Goal: Information Seeking & Learning: Learn about a topic

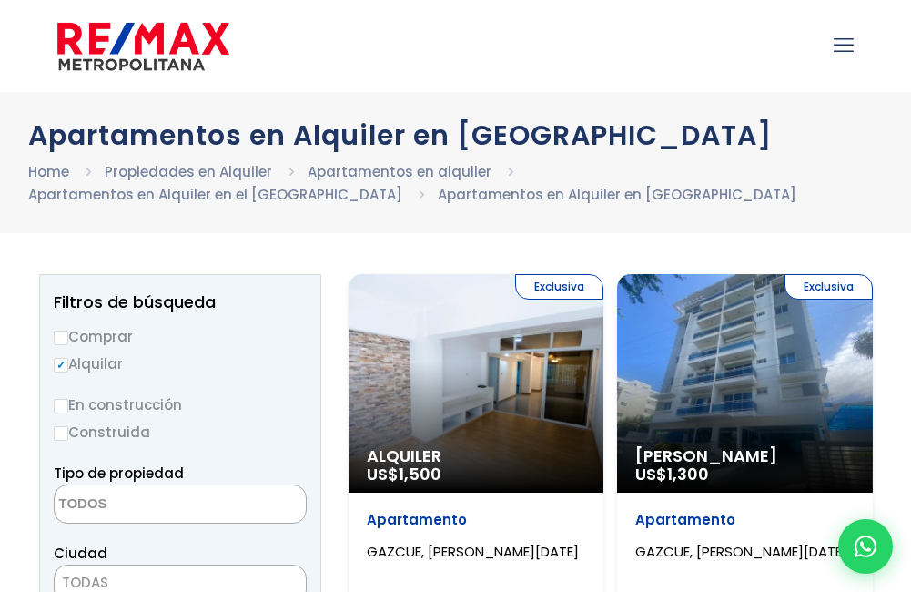
select select
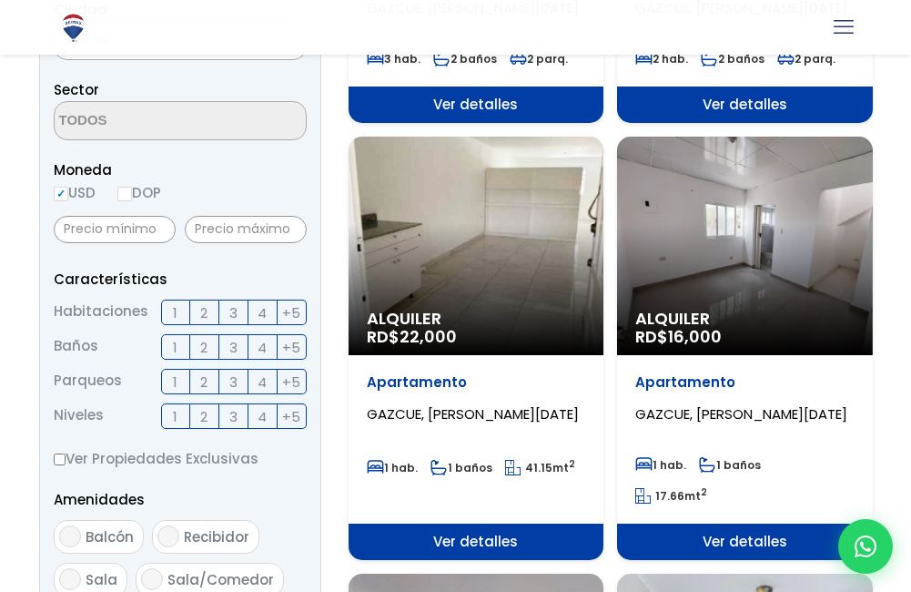
scroll to position [546, 0]
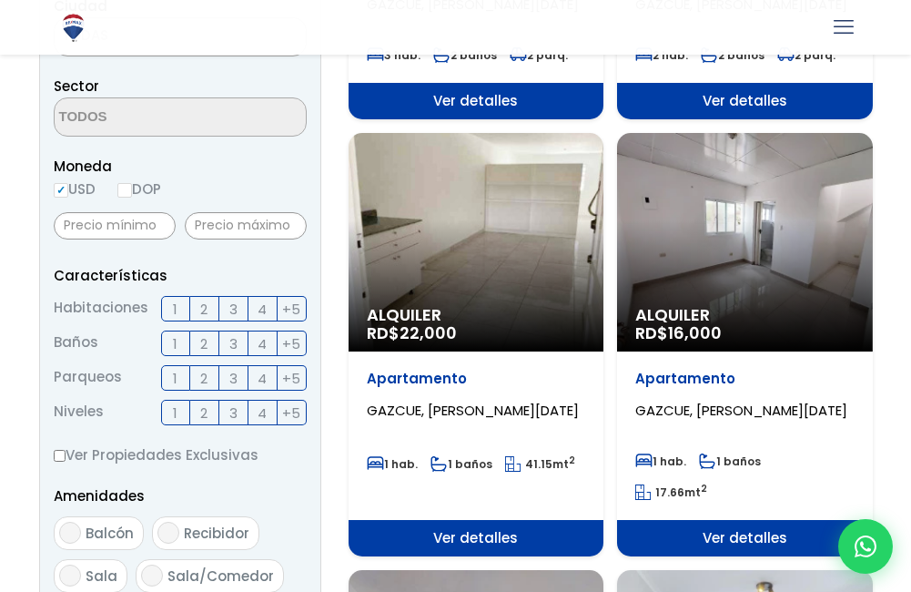
click at [238, 310] on label "3" at bounding box center [233, 308] width 29 height 25
click at [0, 0] on input "3" at bounding box center [0, 0] width 0 height 0
click at [259, 307] on label "4" at bounding box center [263, 308] width 29 height 25
click at [0, 0] on input "4" at bounding box center [0, 0] width 0 height 0
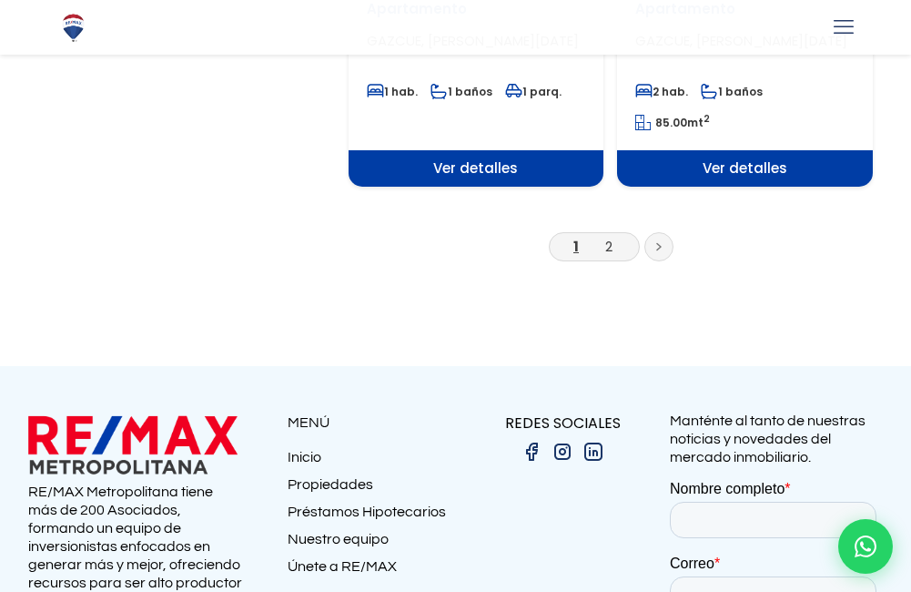
scroll to position [3460, 0]
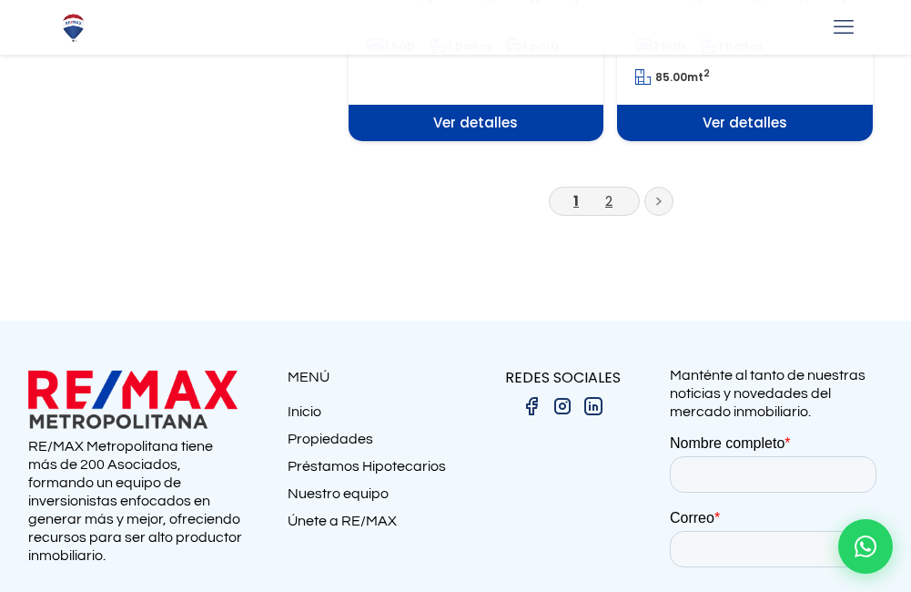
click at [610, 191] on link "2" at bounding box center [608, 200] width 7 height 19
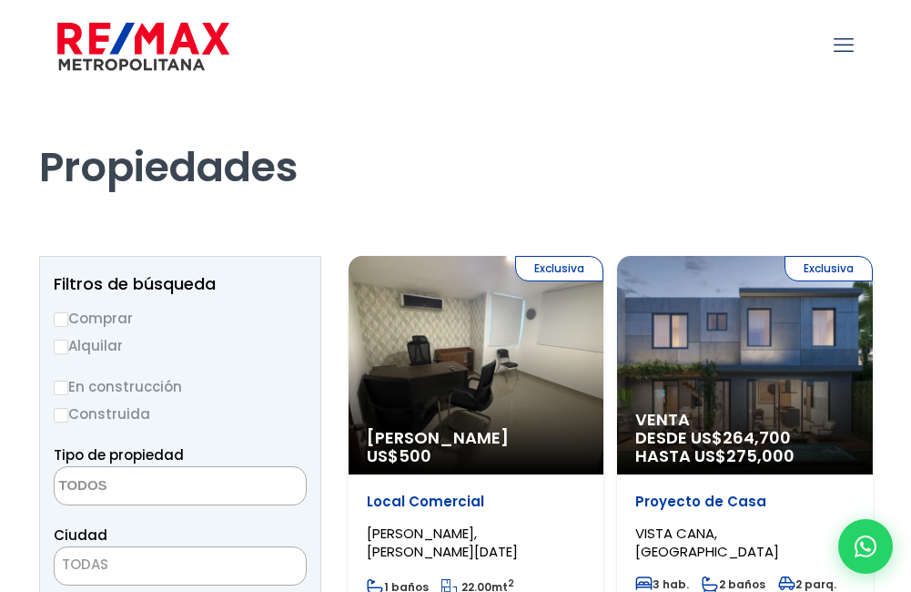
select select
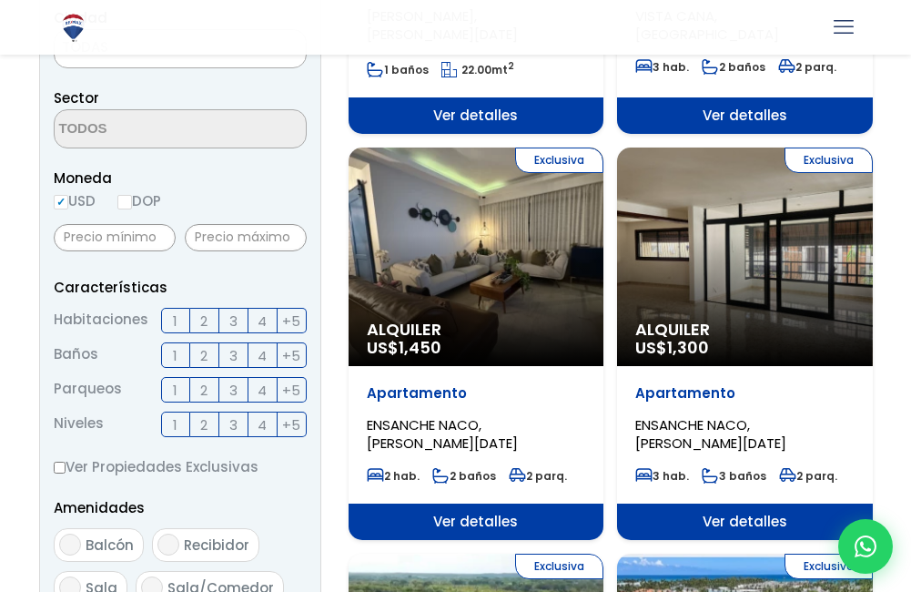
scroll to position [546, 0]
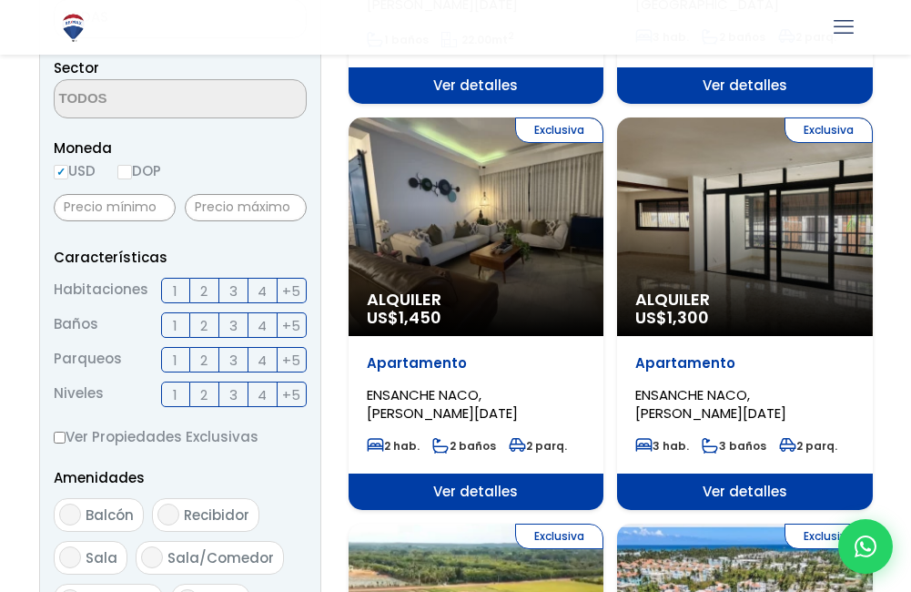
click at [761, 249] on div "Exclusiva Alquiler US$ 1,300" at bounding box center [745, 226] width 256 height 219
click at [753, 495] on span "Ver detalles" at bounding box center [745, 491] width 256 height 36
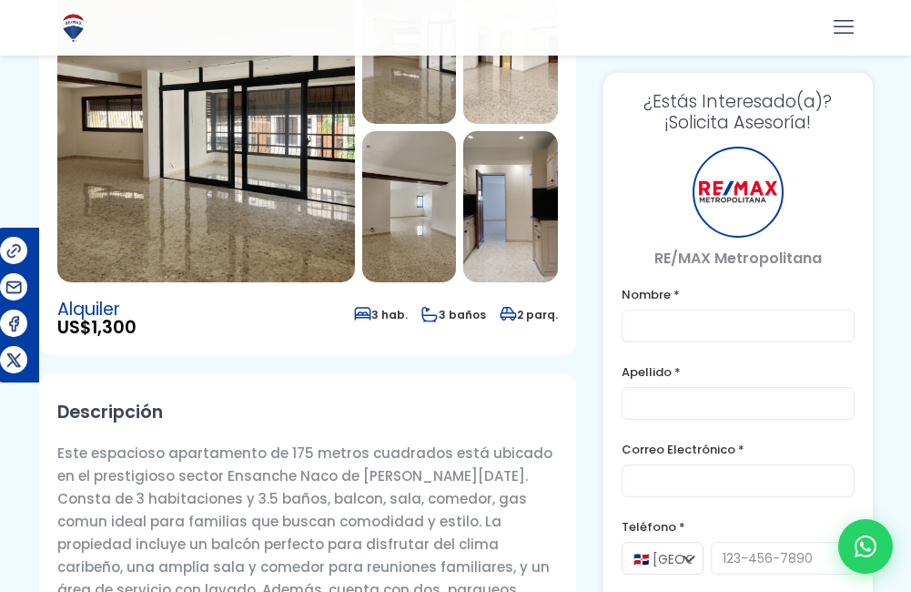
scroll to position [91, 0]
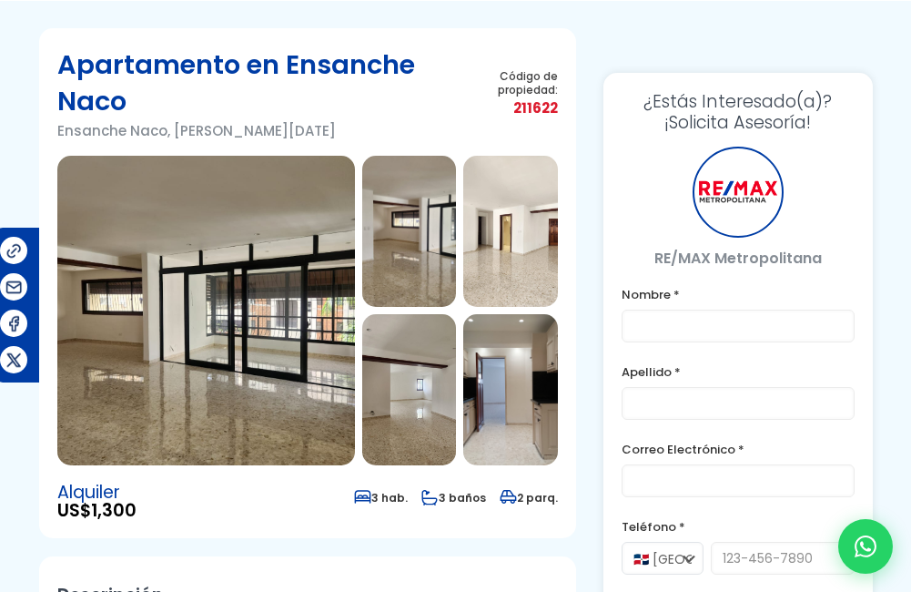
click at [201, 279] on img at bounding box center [206, 311] width 298 height 310
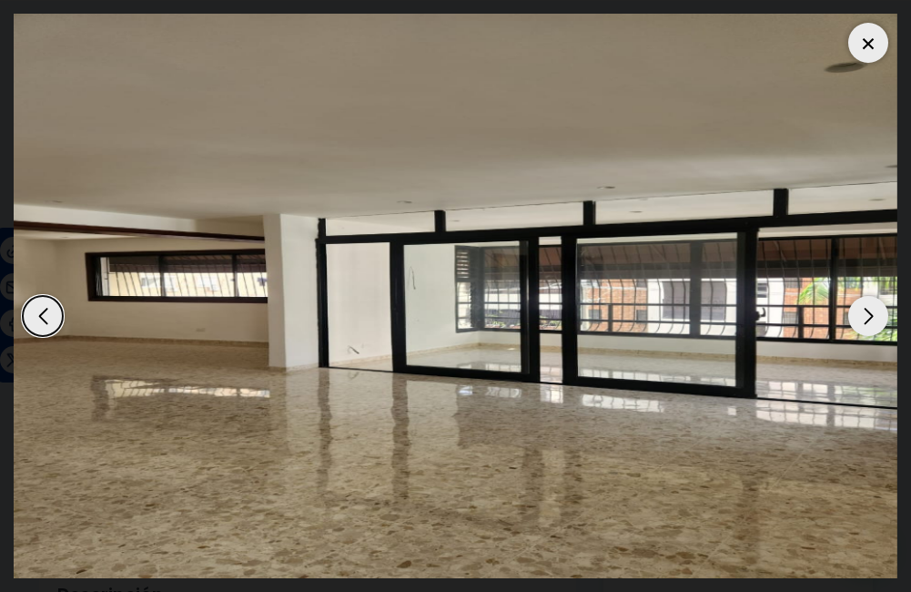
click at [864, 317] on div "Next slide" at bounding box center [869, 316] width 40 height 40
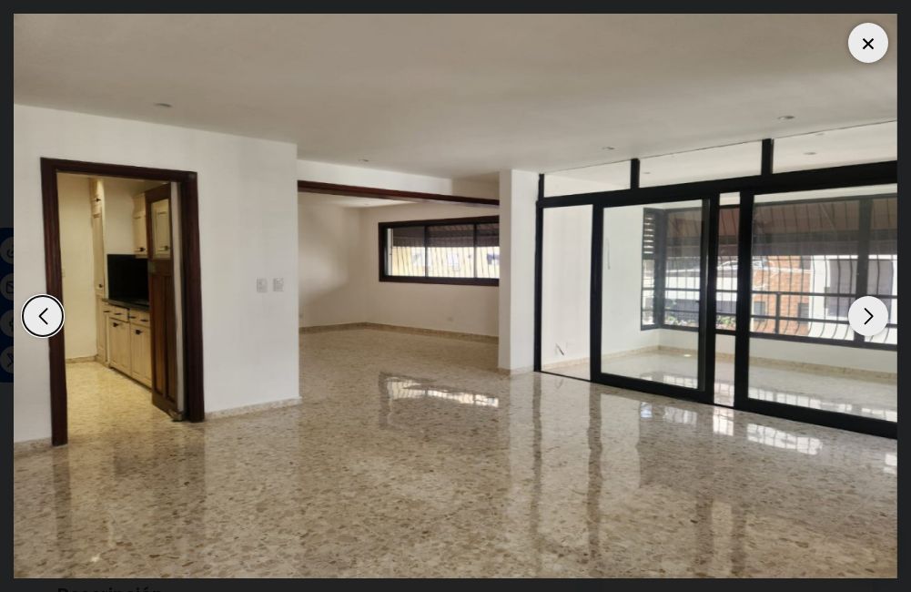
click at [863, 319] on div "Next slide" at bounding box center [869, 316] width 40 height 40
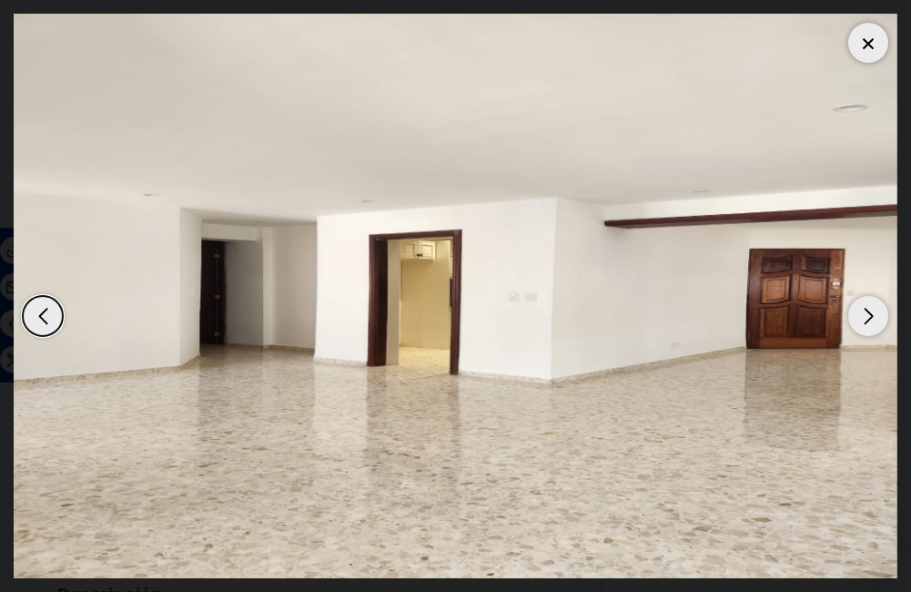
click at [863, 319] on div "Next slide" at bounding box center [869, 316] width 40 height 40
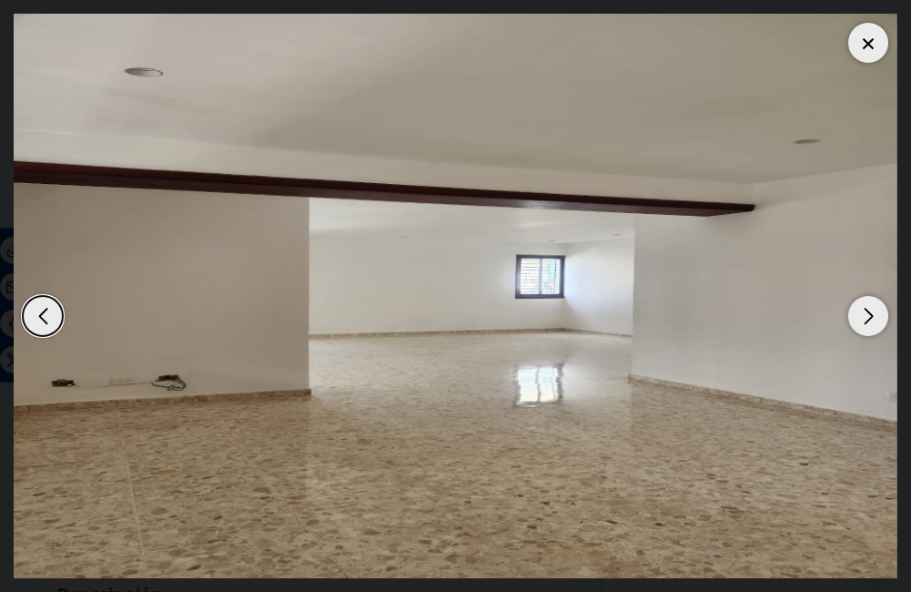
click at [863, 319] on div "Next slide" at bounding box center [869, 316] width 40 height 40
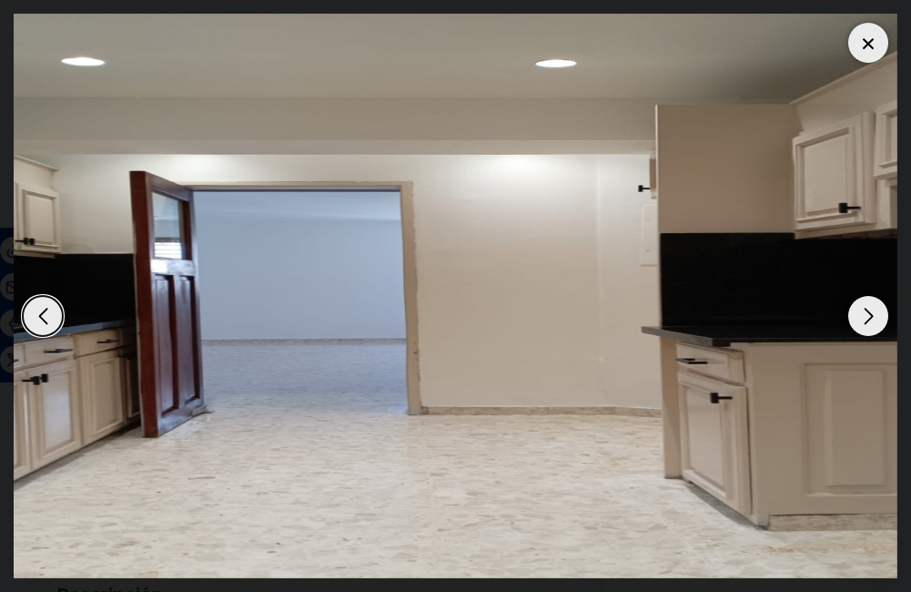
click at [863, 319] on div "Next slide" at bounding box center [869, 316] width 40 height 40
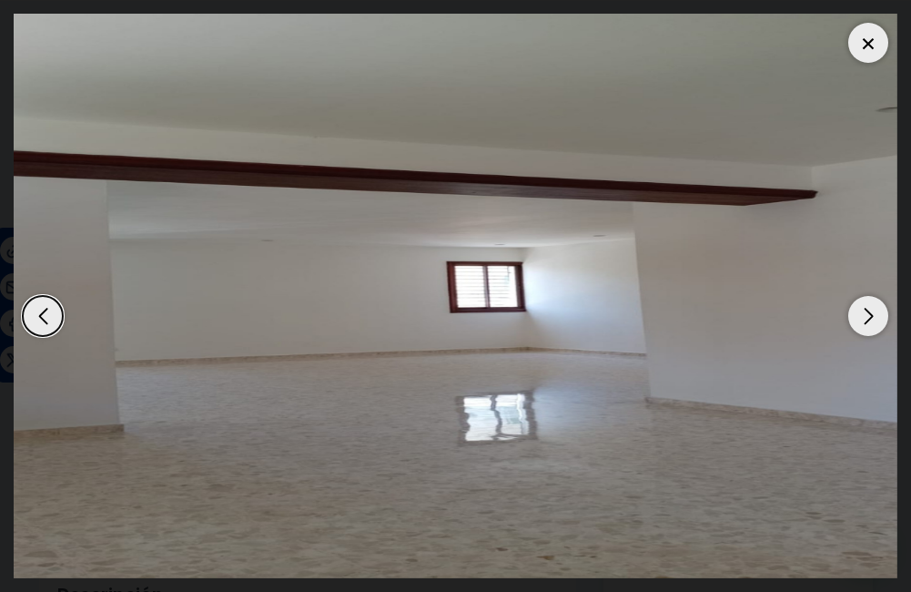
click at [863, 319] on div "Next slide" at bounding box center [869, 316] width 40 height 40
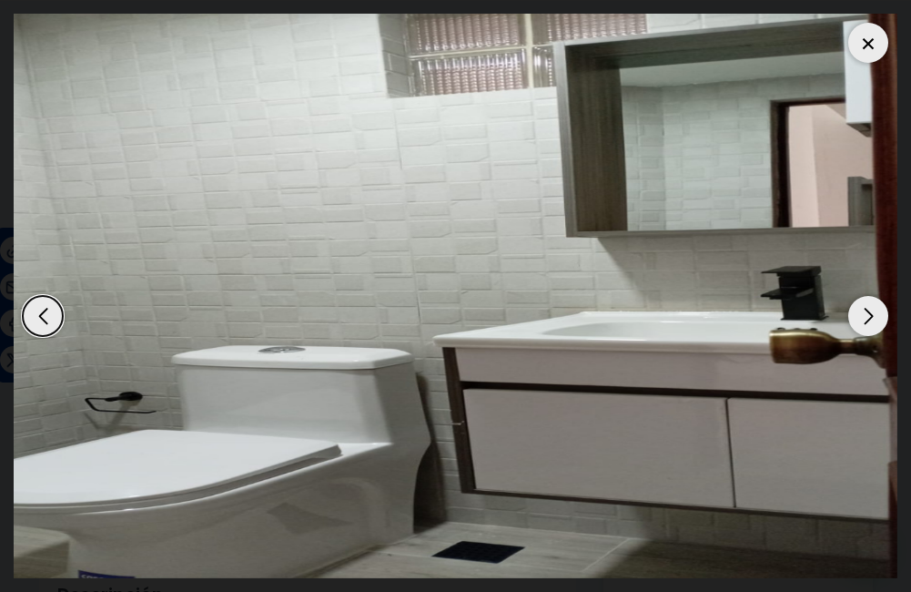
click at [863, 318] on div "Next slide" at bounding box center [869, 316] width 40 height 40
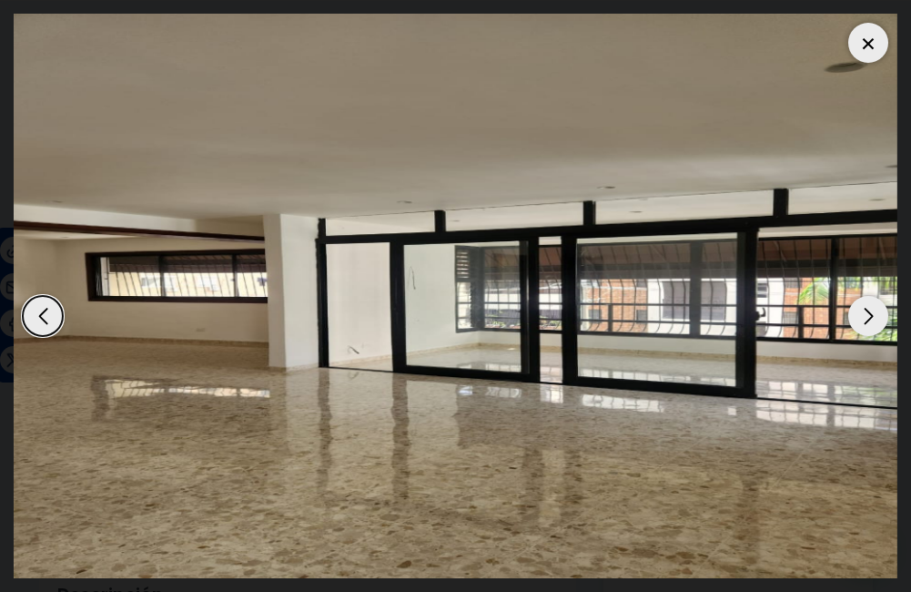
click at [863, 318] on div "Next slide" at bounding box center [869, 316] width 40 height 40
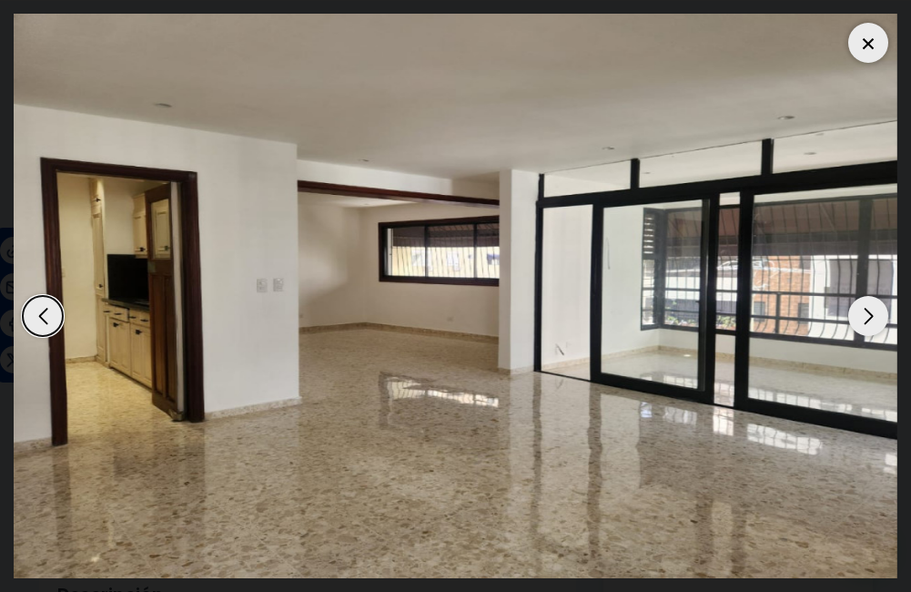
click at [864, 314] on div "Next slide" at bounding box center [869, 316] width 40 height 40
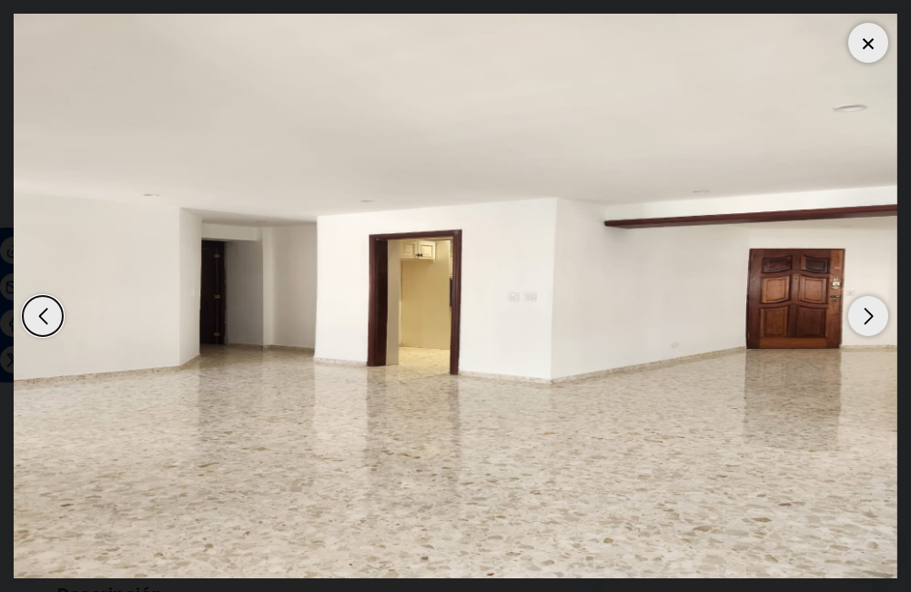
click at [860, 319] on div "Next slide" at bounding box center [869, 316] width 40 height 40
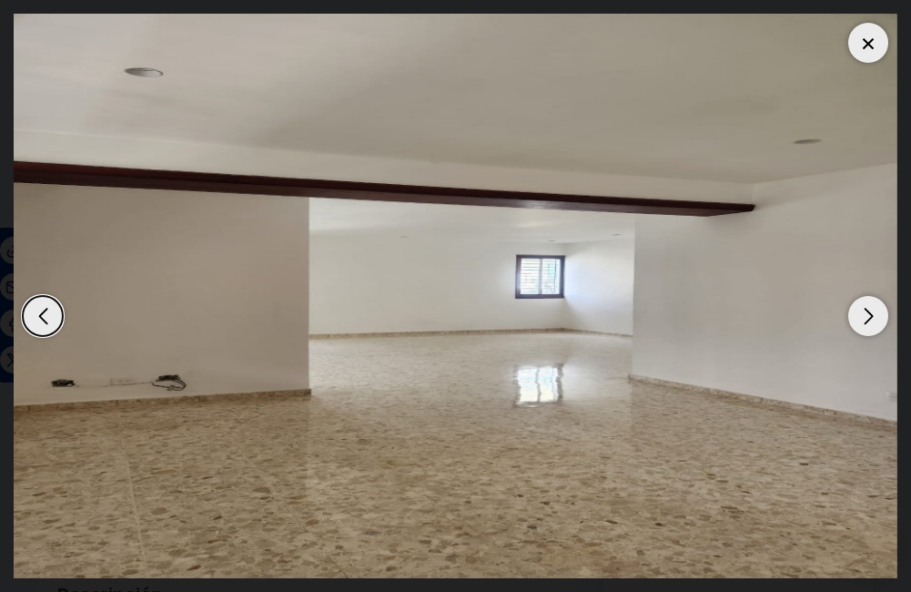
drag, startPoint x: 881, startPoint y: 36, endPoint x: 875, endPoint y: 45, distance: 10.4
click at [880, 38] on div at bounding box center [869, 43] width 40 height 40
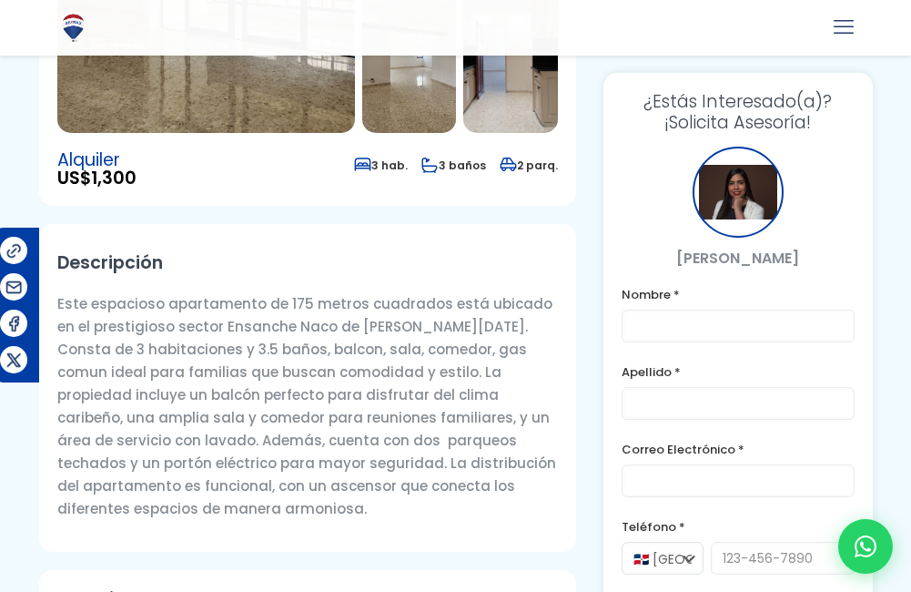
scroll to position [455, 0]
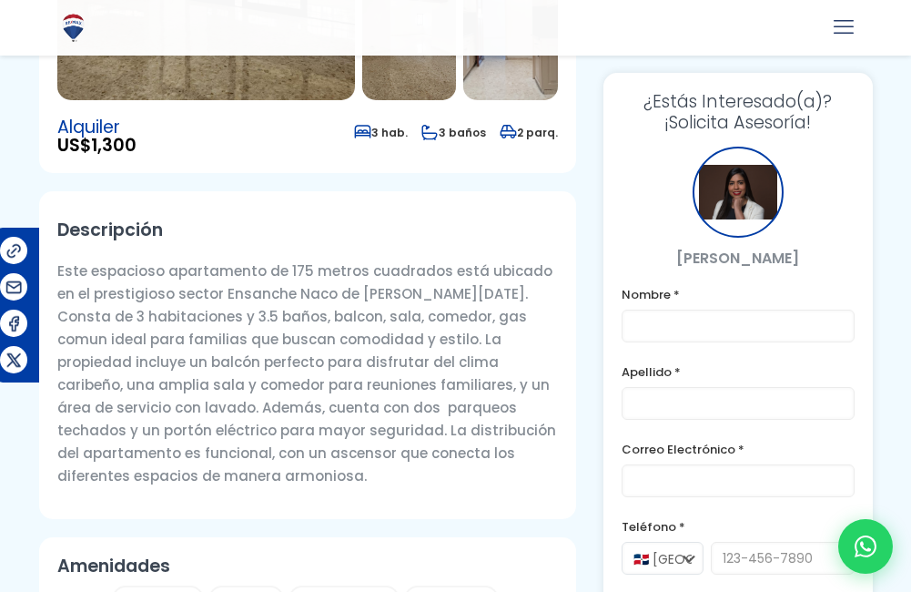
drag, startPoint x: 461, startPoint y: 291, endPoint x: 532, endPoint y: 293, distance: 71.0
click at [532, 293] on p "Este espacioso apartamento de 175 metros cuadrados está ubicado en el prestigio…" at bounding box center [308, 373] width 502 height 228
click at [530, 292] on p "Este espacioso apartamento de 175 metros cuadrados está ubicado en el prestigio…" at bounding box center [308, 373] width 502 height 228
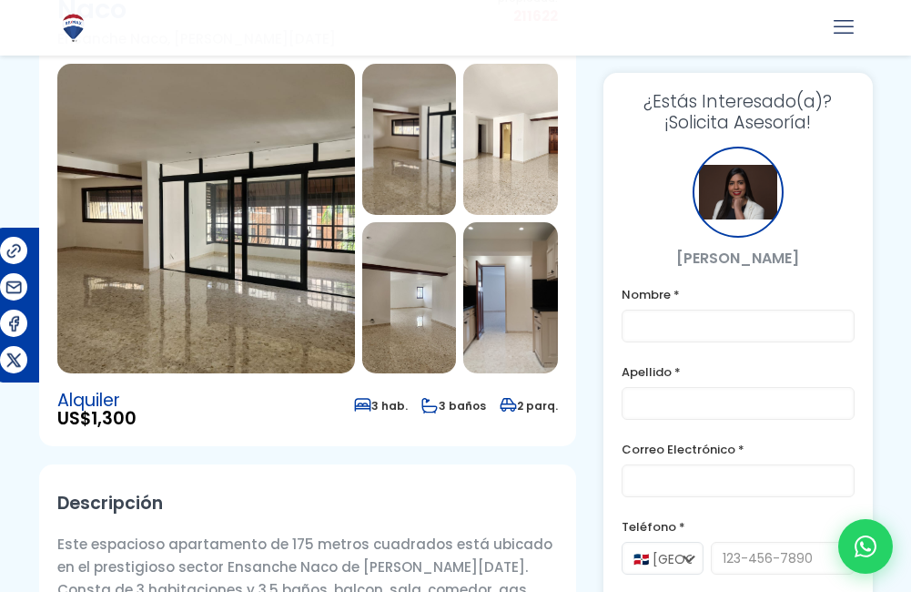
scroll to position [0, 0]
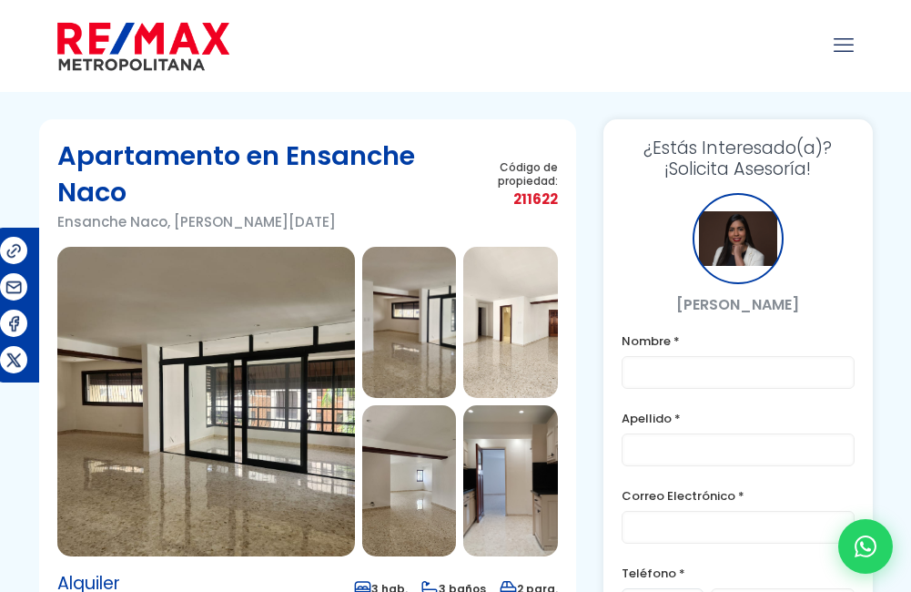
click at [157, 303] on img at bounding box center [206, 402] width 298 height 310
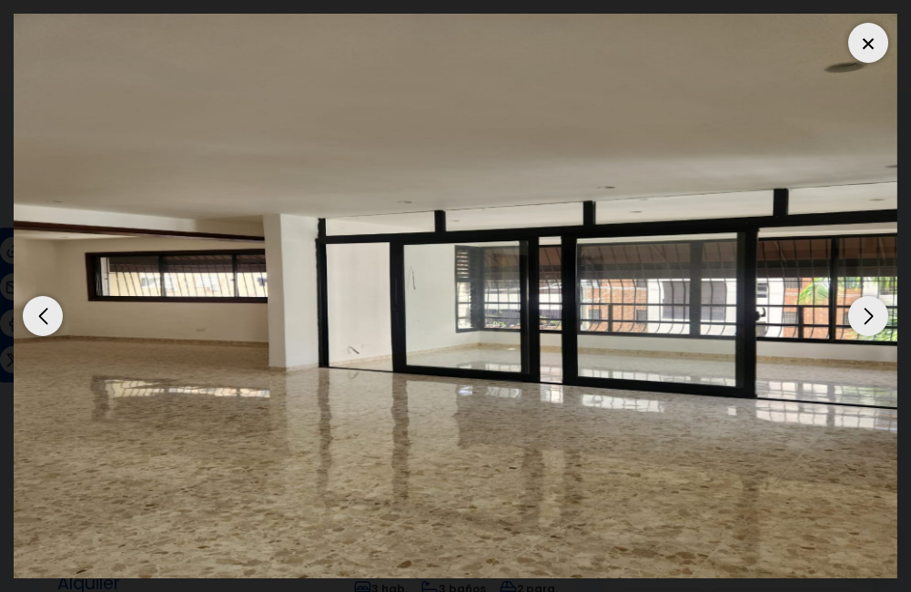
click at [873, 33] on div at bounding box center [869, 43] width 40 height 40
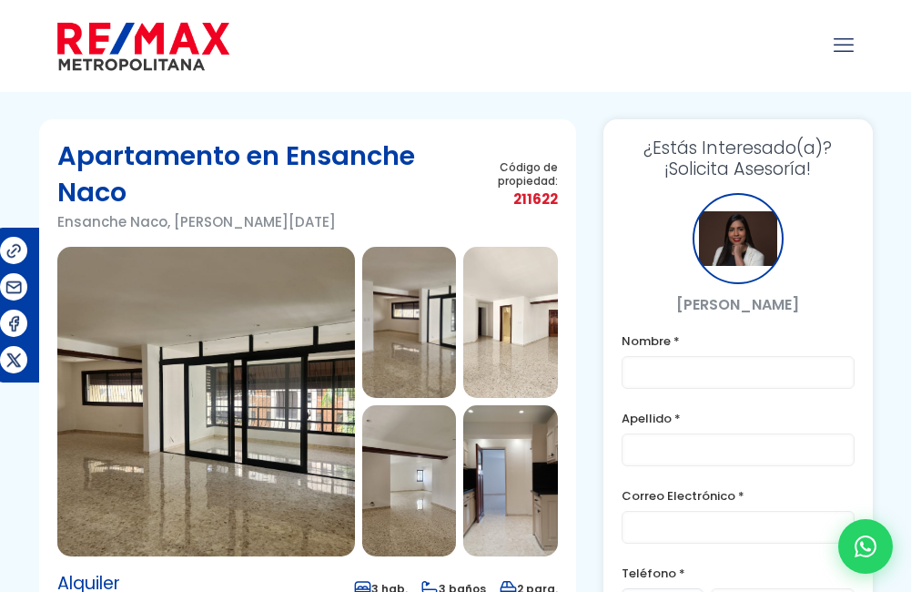
drag, startPoint x: 235, startPoint y: 298, endPoint x: 314, endPoint y: 271, distance: 83.5
click at [234, 300] on img at bounding box center [206, 402] width 298 height 310
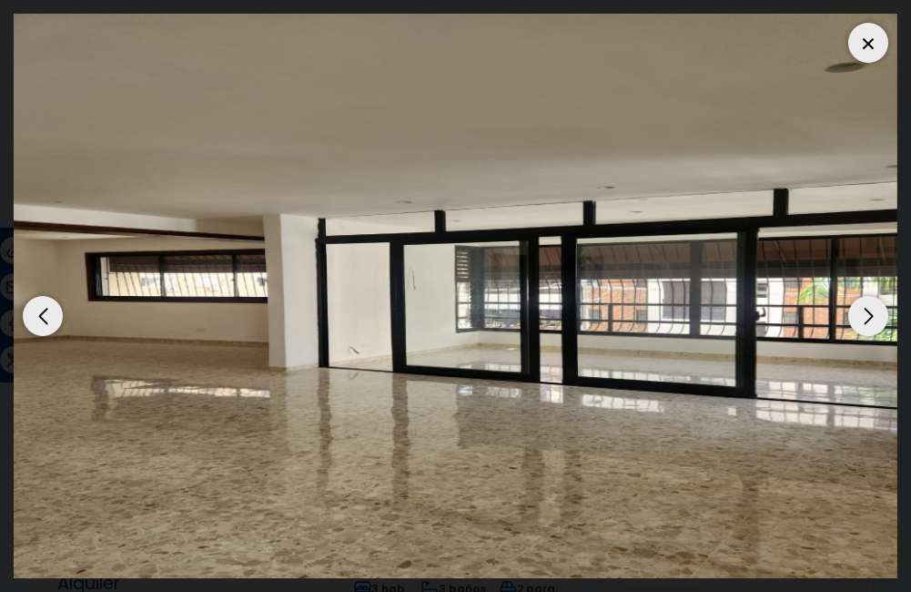
click at [848, 308] on img "1 / 7" at bounding box center [456, 296] width 884 height 565
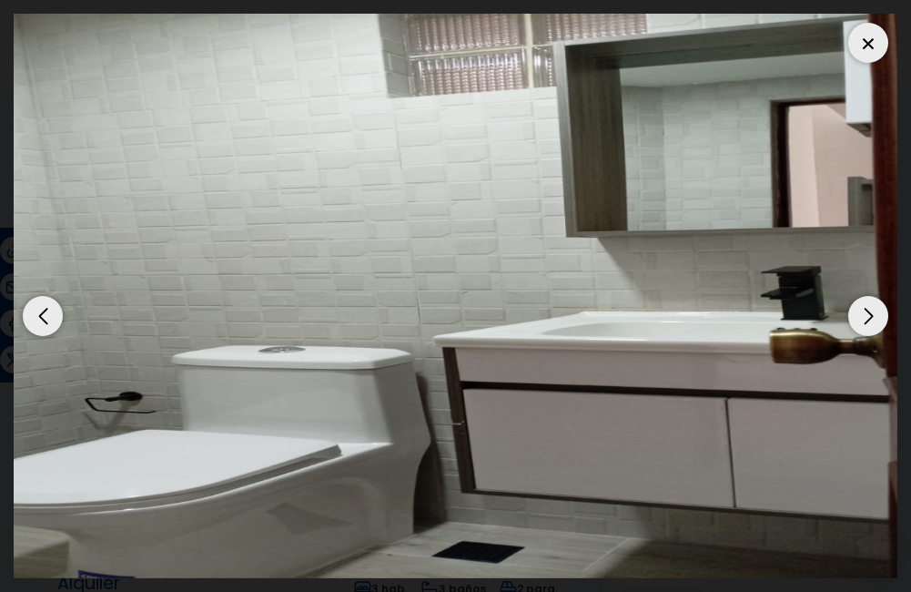
click at [854, 310] on div "Next slide" at bounding box center [869, 316] width 40 height 40
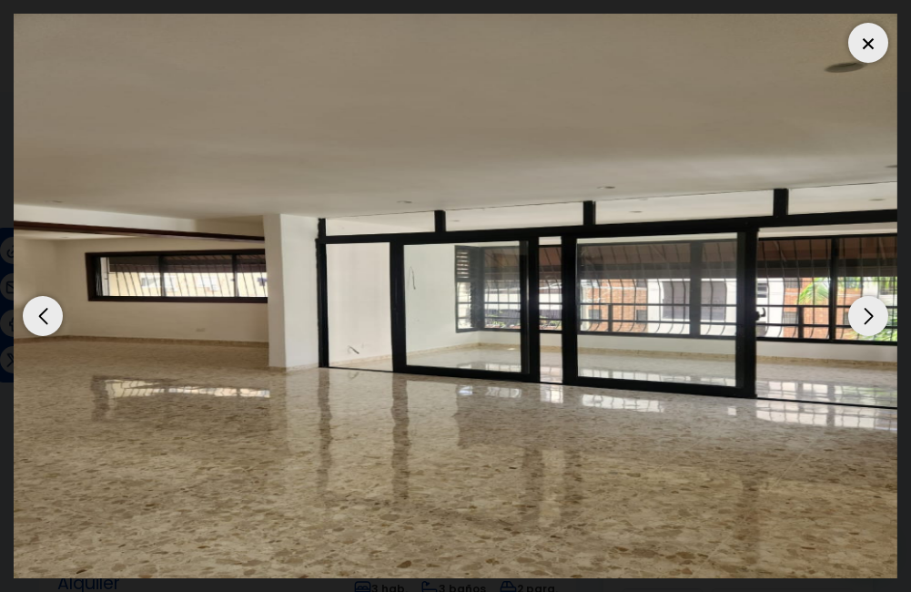
click at [854, 310] on div "Next slide" at bounding box center [869, 316] width 40 height 40
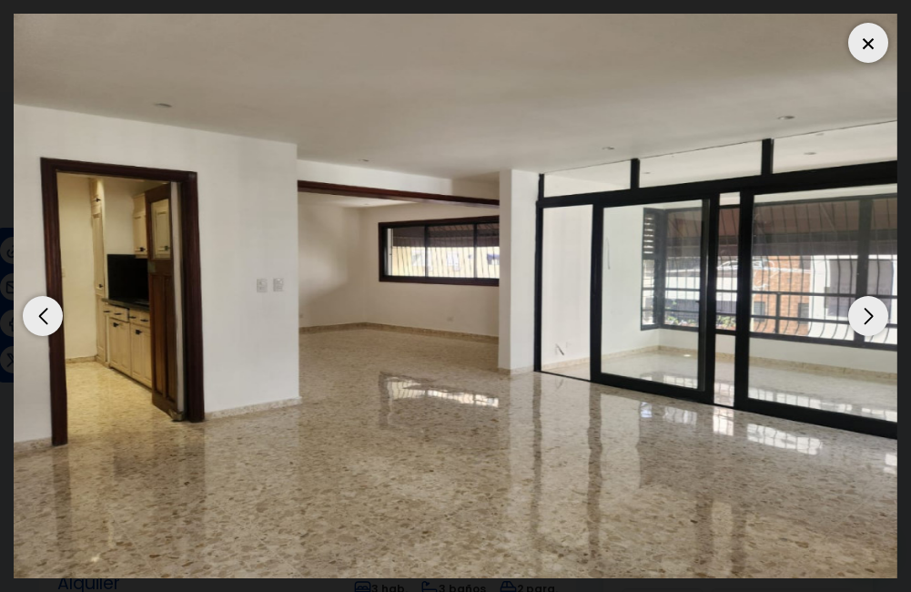
click at [854, 309] on div "Next slide" at bounding box center [869, 316] width 40 height 40
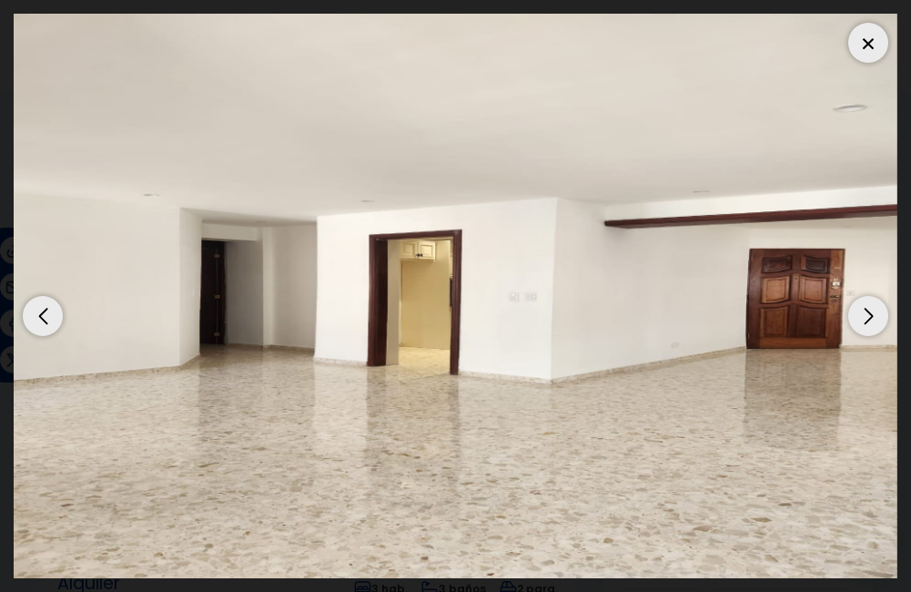
click at [854, 309] on div "Next slide" at bounding box center [869, 316] width 40 height 40
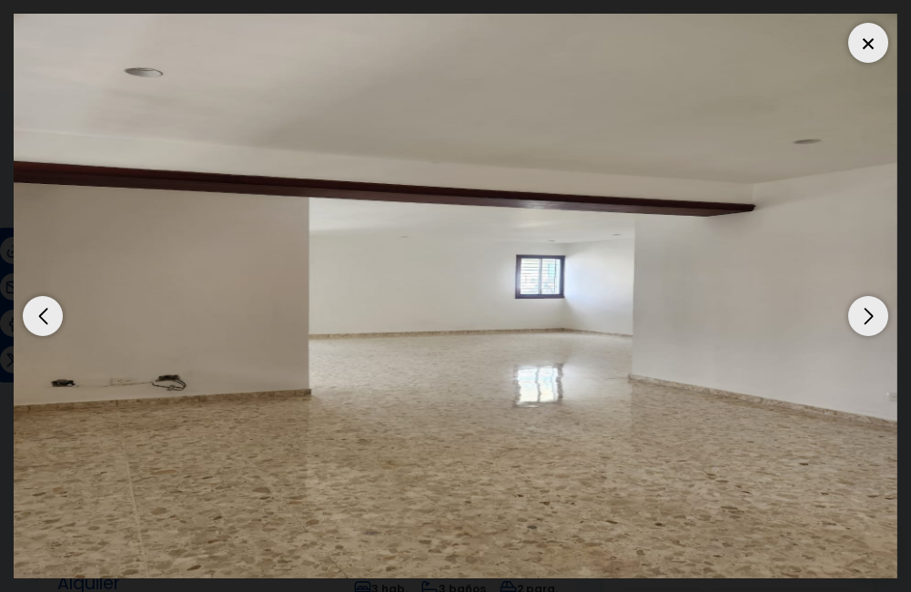
click at [854, 307] on div "Next slide" at bounding box center [869, 316] width 40 height 40
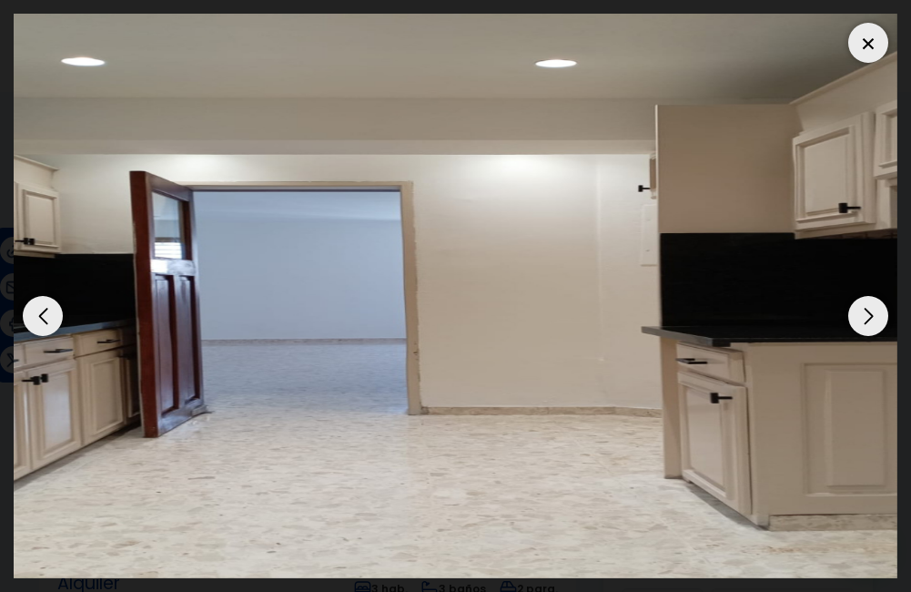
click at [855, 303] on div "Next slide" at bounding box center [869, 316] width 40 height 40
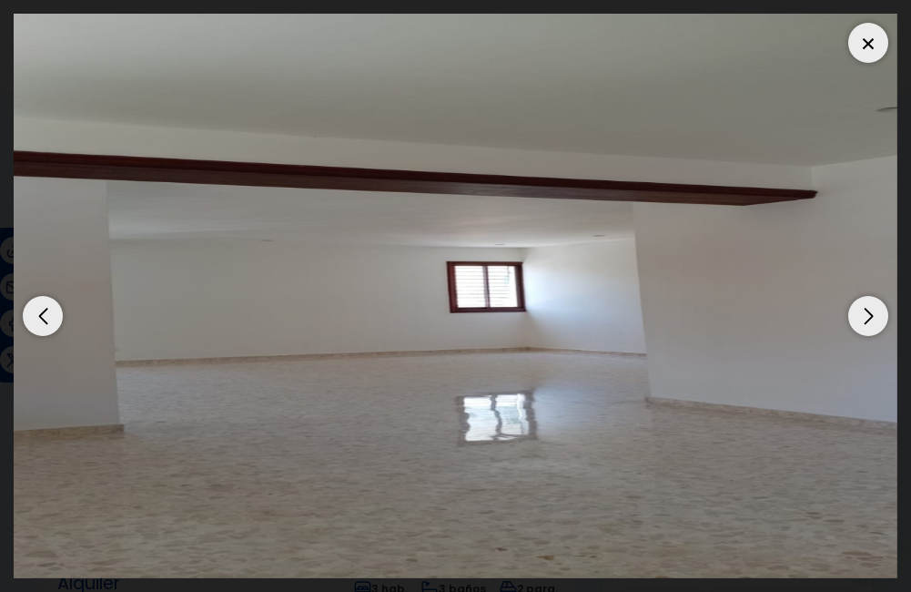
click at [855, 303] on div "Next slide" at bounding box center [869, 316] width 40 height 40
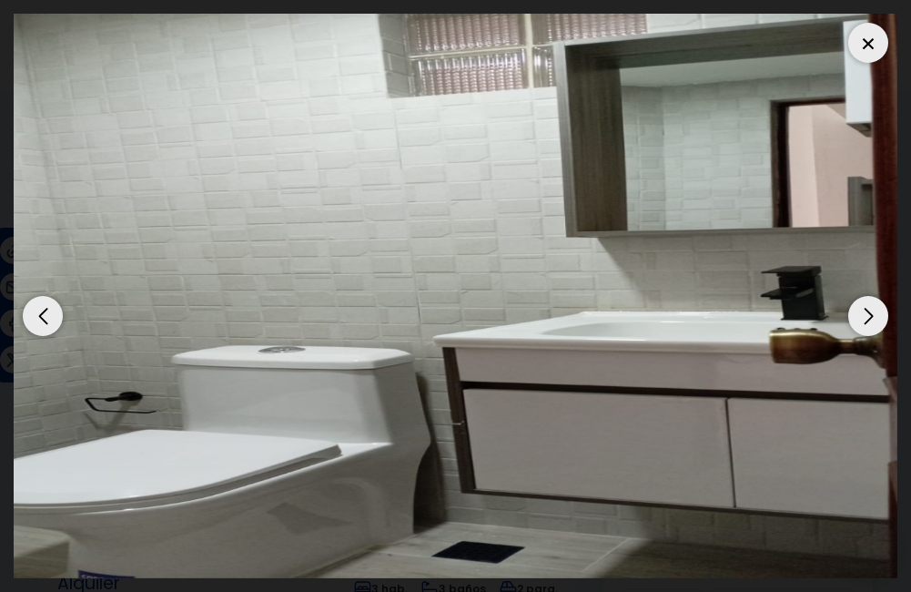
click at [870, 29] on div at bounding box center [869, 43] width 40 height 40
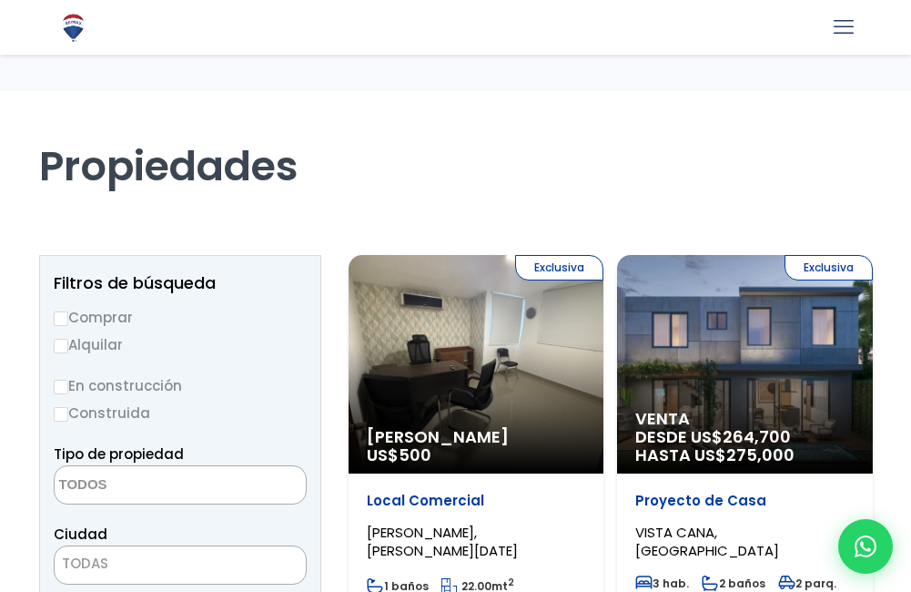
select select
